Goal: Task Accomplishment & Management: Manage account settings

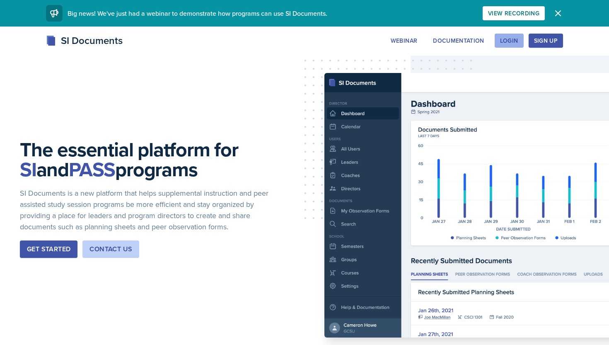
click at [502, 44] on div "Login" at bounding box center [509, 40] width 18 height 7
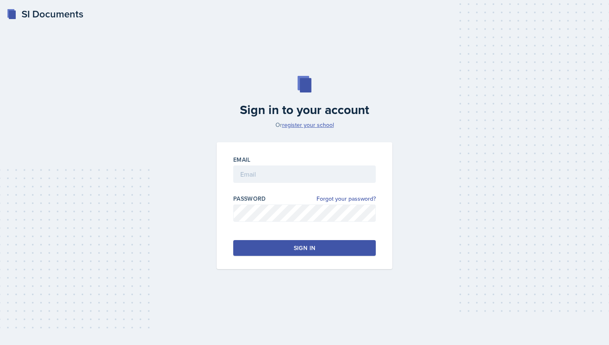
click at [295, 125] on link "register your school" at bounding box center [308, 125] width 52 height 8
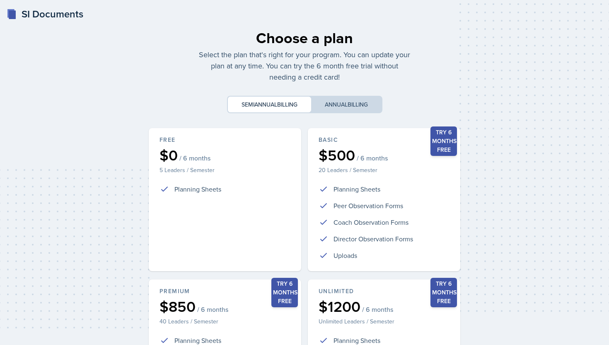
scroll to position [146, 0]
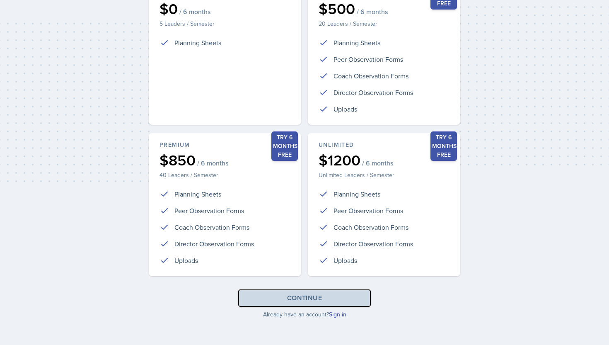
click at [305, 302] on div "Continue" at bounding box center [304, 298] width 35 height 10
click at [322, 291] on button "Continue" at bounding box center [304, 297] width 133 height 17
click at [338, 315] on link "Sign in" at bounding box center [337, 314] width 17 height 8
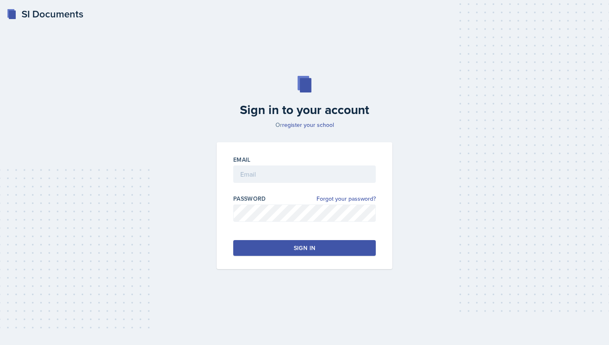
click at [329, 163] on div "Email" at bounding box center [304, 159] width 142 height 8
click at [326, 178] on input "email" at bounding box center [304, 173] width 142 height 17
type input "[EMAIL_ADDRESS][DOMAIN_NAME]"
click at [277, 241] on button "Sign in" at bounding box center [304, 248] width 142 height 16
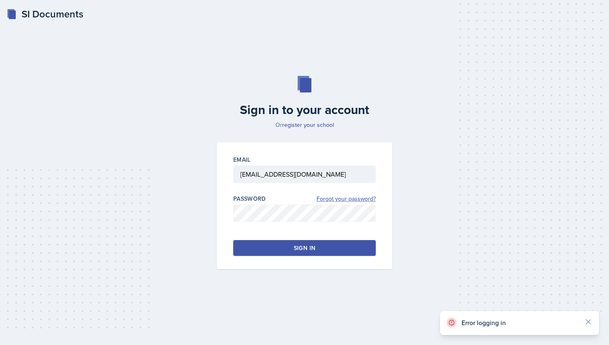
click at [321, 201] on link "Forgot your password?" at bounding box center [345, 198] width 59 height 9
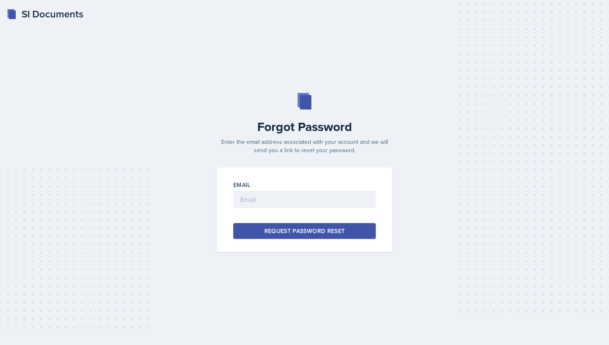
click at [295, 209] on div at bounding box center [304, 212] width 142 height 8
click at [287, 202] on input "email" at bounding box center [304, 199] width 142 height 17
type input "[EMAIL_ADDRESS][DOMAIN_NAME]"
click at [291, 236] on button "Request Password Reset" at bounding box center [304, 231] width 142 height 16
